Goal: Obtain resource: Obtain resource

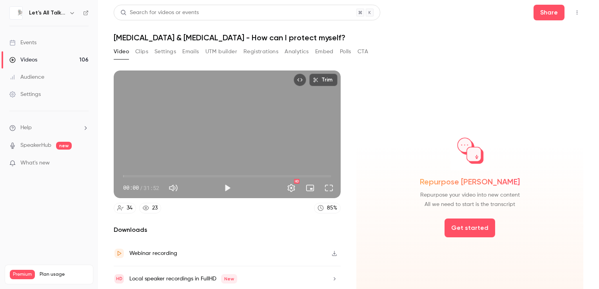
click at [143, 53] on button "Clips" at bounding box center [141, 51] width 13 height 13
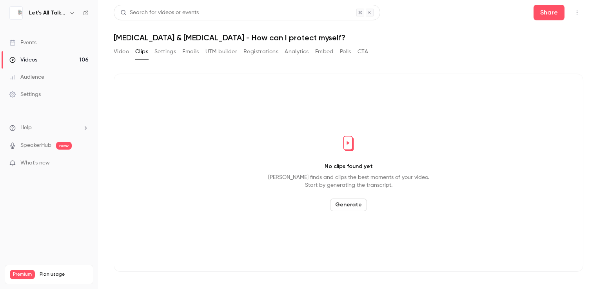
click at [122, 51] on button "Video" at bounding box center [121, 51] width 15 height 13
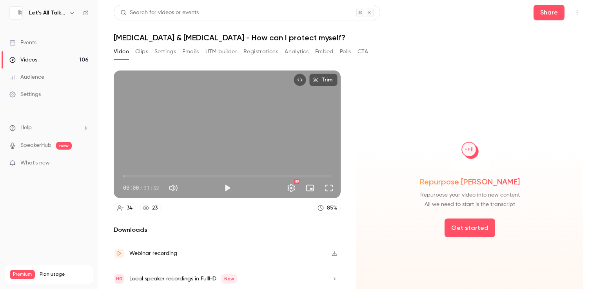
click at [143, 53] on button "Clips" at bounding box center [141, 51] width 13 height 13
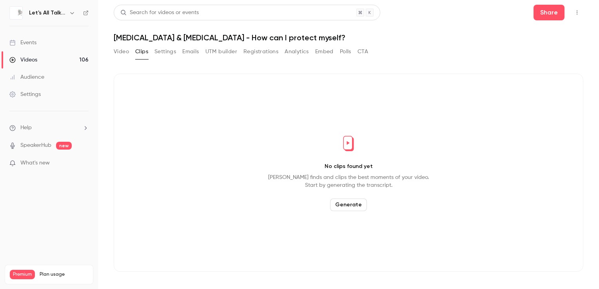
click at [359, 207] on button "Generate" at bounding box center [348, 205] width 37 height 13
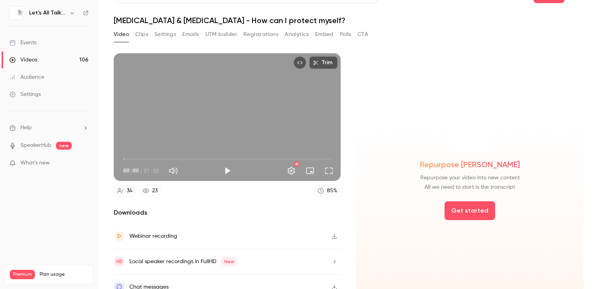
scroll to position [25, 0]
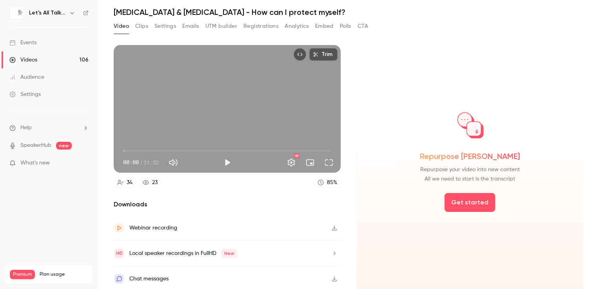
click at [160, 25] on button "Settings" at bounding box center [165, 26] width 22 height 13
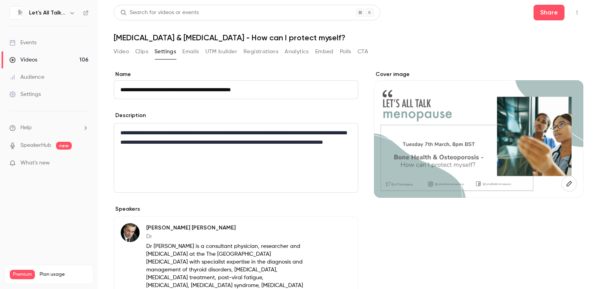
click at [141, 51] on button "Clips" at bounding box center [141, 51] width 13 height 13
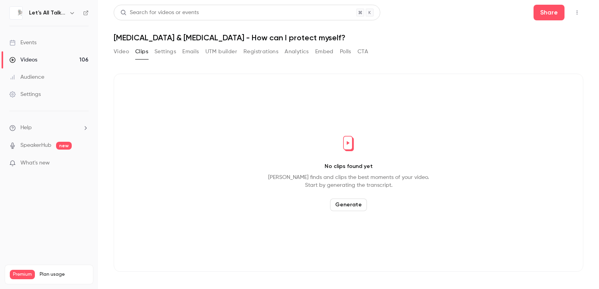
click at [32, 44] on div "Events" at bounding box center [22, 43] width 27 height 8
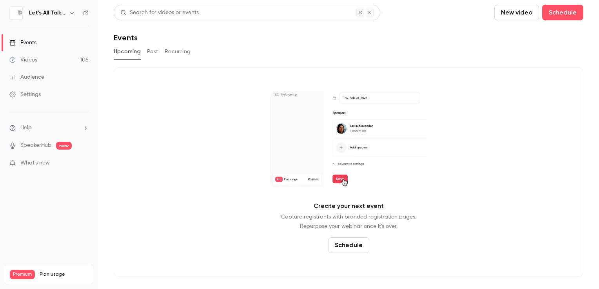
click at [150, 51] on button "Past" at bounding box center [152, 51] width 11 height 13
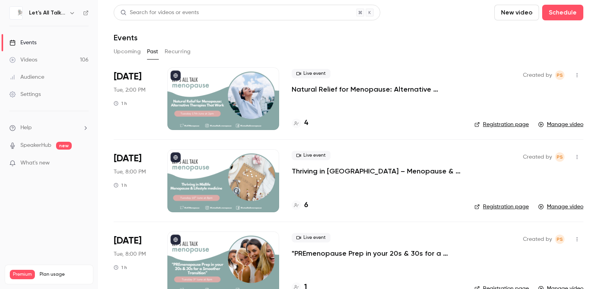
click at [224, 154] on div at bounding box center [223, 180] width 112 height 63
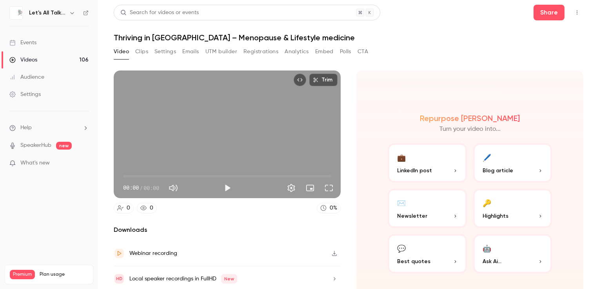
click at [424, 251] on button "💬 Best quotes" at bounding box center [427, 253] width 79 height 39
click at [444, 259] on p "Best quotes" at bounding box center [427, 261] width 60 height 8
click at [454, 260] on icon "button" at bounding box center [455, 261] width 2 height 3
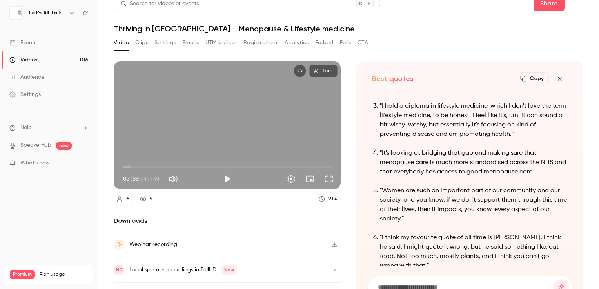
scroll to position [-51, 0]
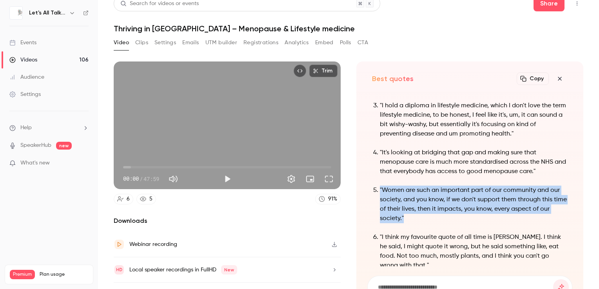
drag, startPoint x: 408, startPoint y: 192, endPoint x: 377, endPoint y: 179, distance: 33.5
click at [380, 186] on p ""Women are such an important part of our community and our society, and you kno…" at bounding box center [474, 205] width 188 height 38
copy p ""Women are such an important part of our community and our society, and you kno…"
click at [36, 43] on div "Events" at bounding box center [22, 43] width 27 height 8
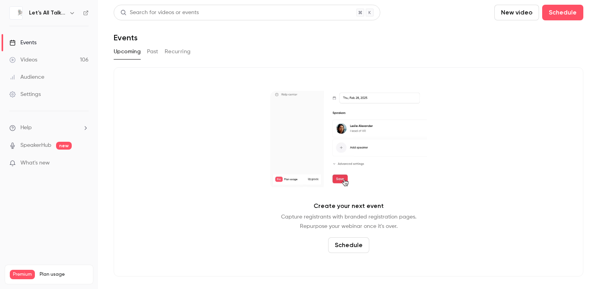
click at [153, 54] on button "Past" at bounding box center [152, 51] width 11 height 13
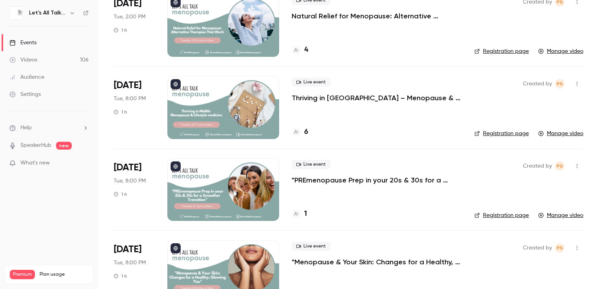
scroll to position [78, 0]
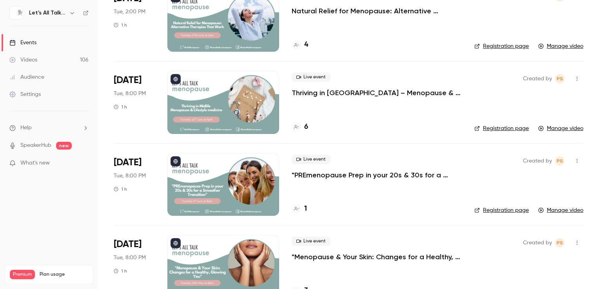
click at [201, 157] on div at bounding box center [223, 184] width 112 height 63
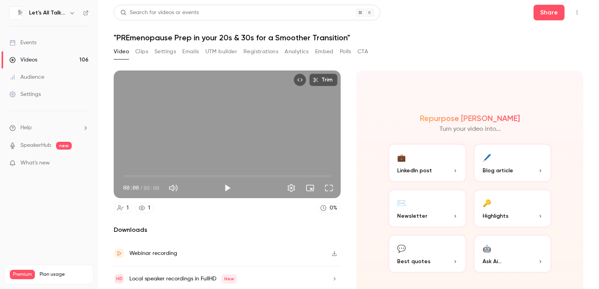
click at [423, 252] on button "💬 Best quotes" at bounding box center [427, 253] width 79 height 39
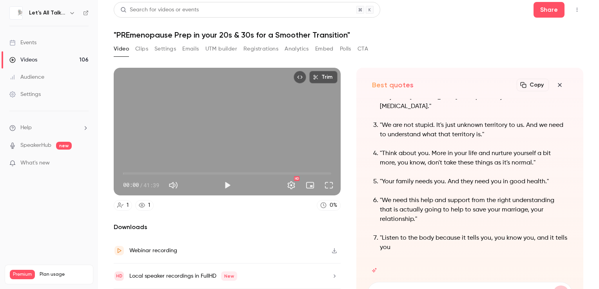
scroll to position [9, 0]
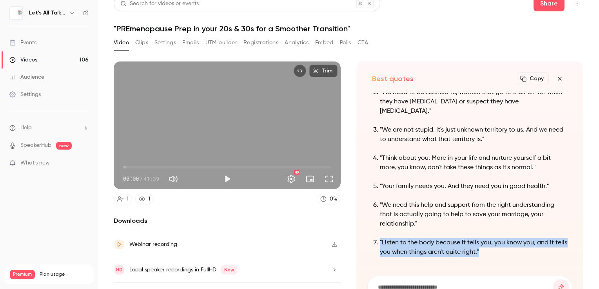
drag, startPoint x: 498, startPoint y: 250, endPoint x: 377, endPoint y: 239, distance: 121.6
click at [380, 239] on p ""Listen to the body because it tells you, you know you, and it tells you when t…" at bounding box center [474, 247] width 188 height 19
drag, startPoint x: 377, startPoint y: 239, endPoint x: 392, endPoint y: 240, distance: 15.7
copy p ""Listen to the body because it tells you, you know you, and it tells you when t…"
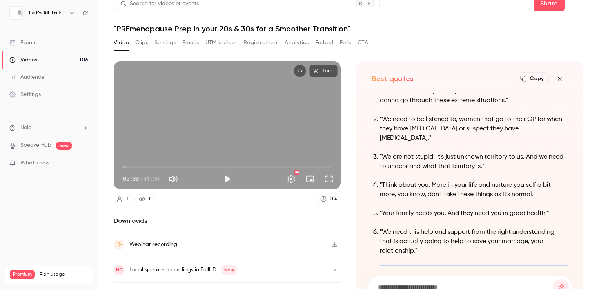
scroll to position [-55, 0]
